Goal: Task Accomplishment & Management: Manage account settings

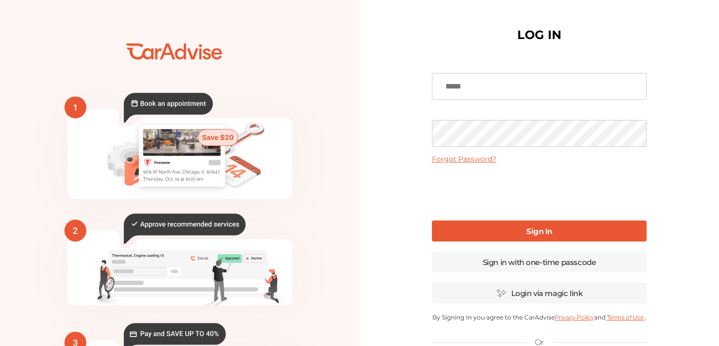
click at [455, 82] on input at bounding box center [539, 86] width 215 height 27
type input "**********"
click at [402, 125] on div "**********" at bounding box center [540, 243] width 360 height 487
click at [411, 200] on div "**********" at bounding box center [540, 243] width 360 height 487
click at [519, 231] on link "Sign In" at bounding box center [539, 230] width 215 height 21
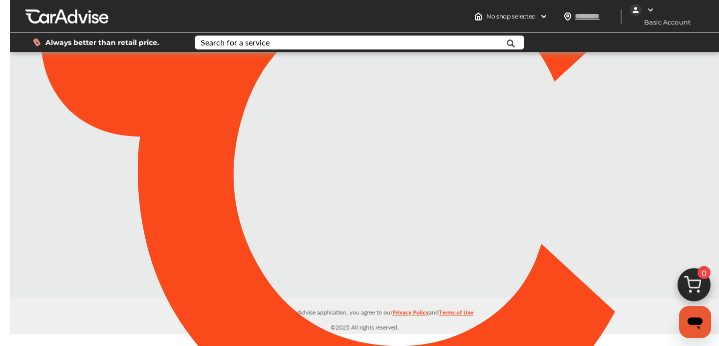
type input "*****"
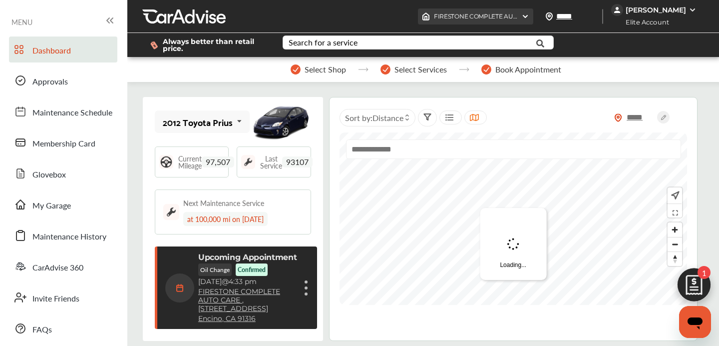
scroll to position [162, 0]
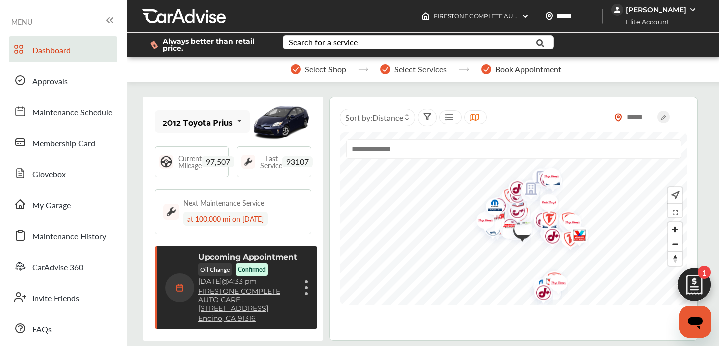
click at [215, 160] on span "97,507" at bounding box center [218, 161] width 32 height 11
click at [695, 282] on img at bounding box center [694, 287] width 48 height 48
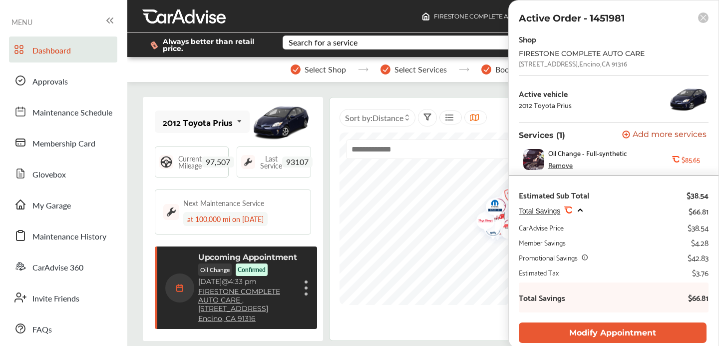
scroll to position [0, 0]
click at [702, 19] on rect at bounding box center [703, 17] width 10 height 10
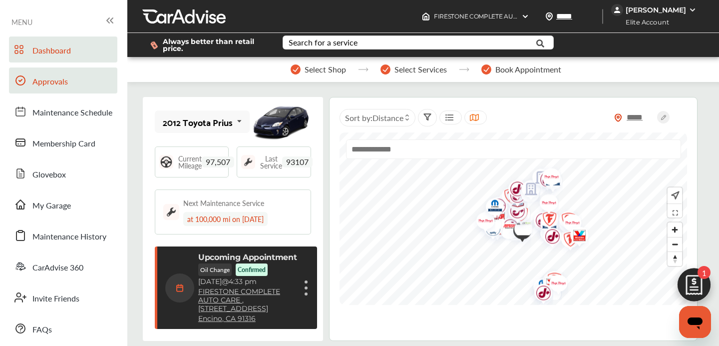
click at [50, 80] on span "Approvals" at bounding box center [49, 81] width 35 height 13
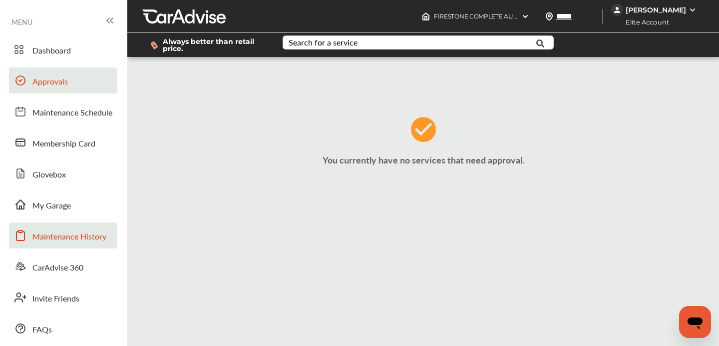
click at [61, 237] on span "Maintenance History" at bounding box center [69, 236] width 74 height 13
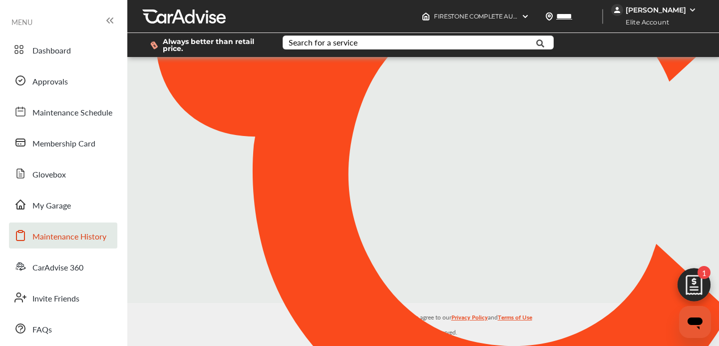
scroll to position [162, 0]
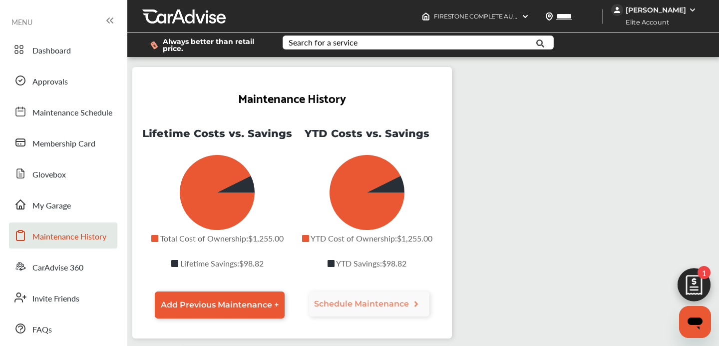
click at [684, 12] on div "[PERSON_NAME]" at bounding box center [656, 9] width 60 height 9
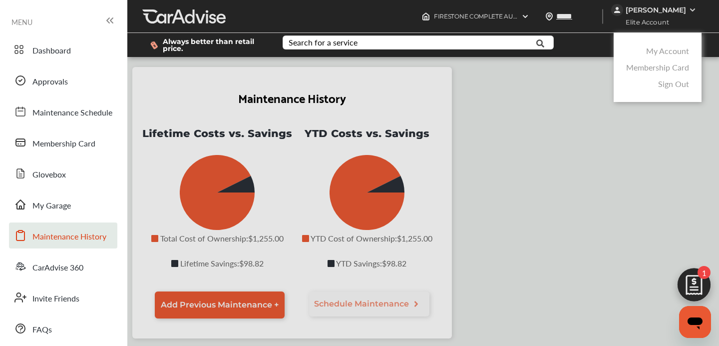
click at [673, 51] on link "My Account" at bounding box center [667, 50] width 43 height 11
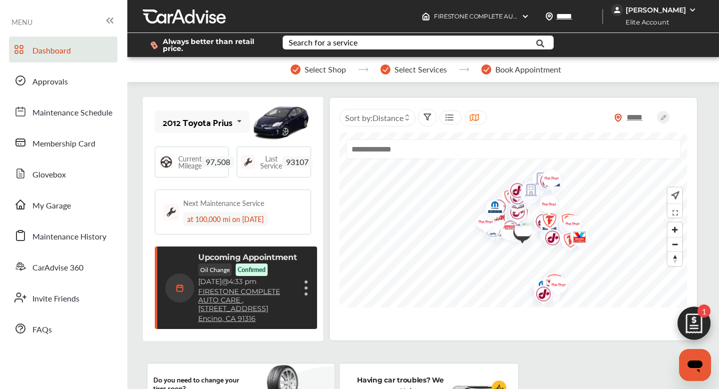
click at [692, 322] on img at bounding box center [694, 326] width 48 height 48
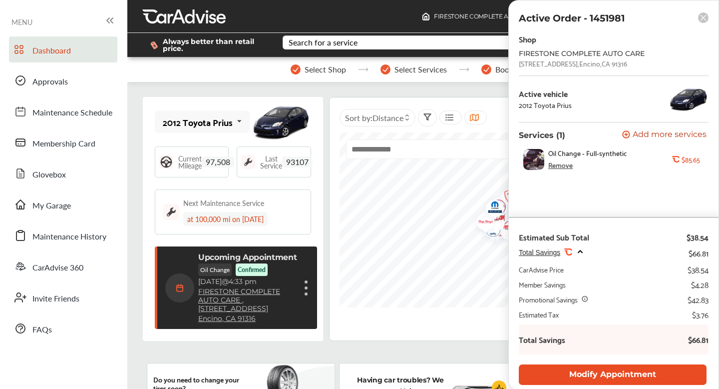
click at [620, 378] on button "Modify Appointment" at bounding box center [613, 374] width 188 height 20
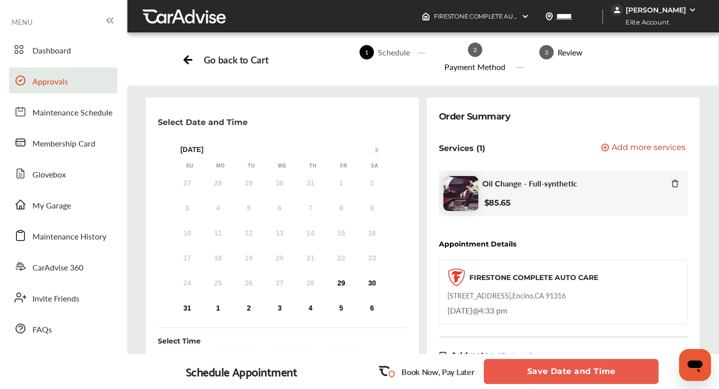
click at [52, 79] on span "Approvals" at bounding box center [49, 81] width 35 height 13
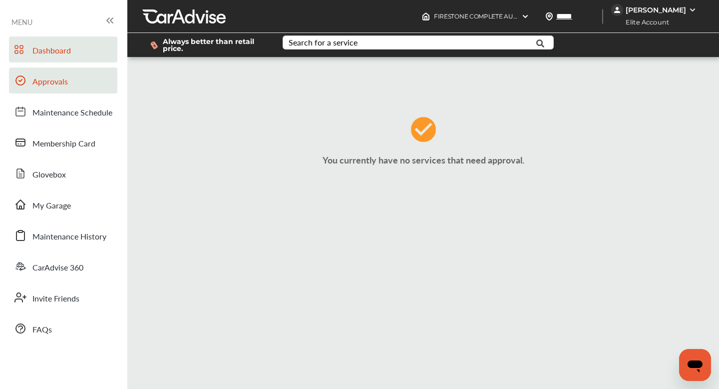
click at [39, 55] on span "Dashboard" at bounding box center [51, 50] width 38 height 13
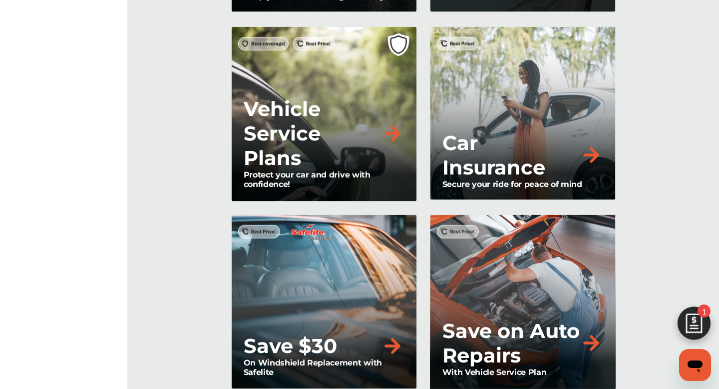
scroll to position [1100, 0]
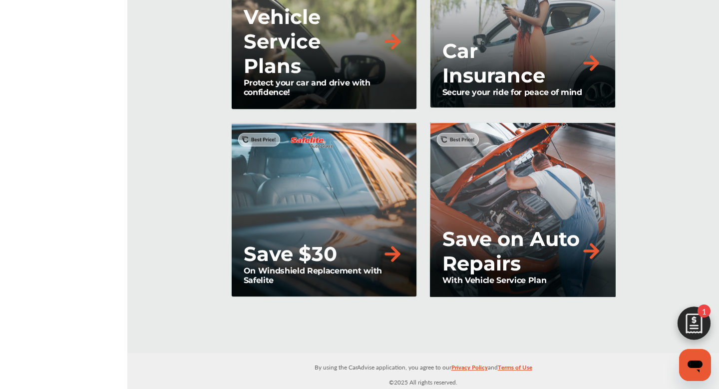
click at [696, 320] on img at bounding box center [694, 326] width 48 height 48
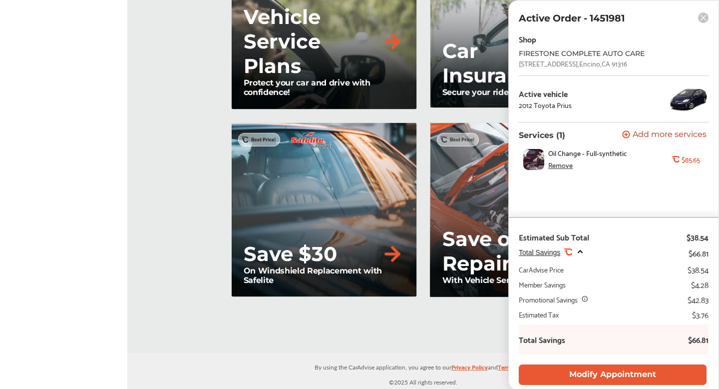
scroll to position [0, 0]
